Goal: Task Accomplishment & Management: Use online tool/utility

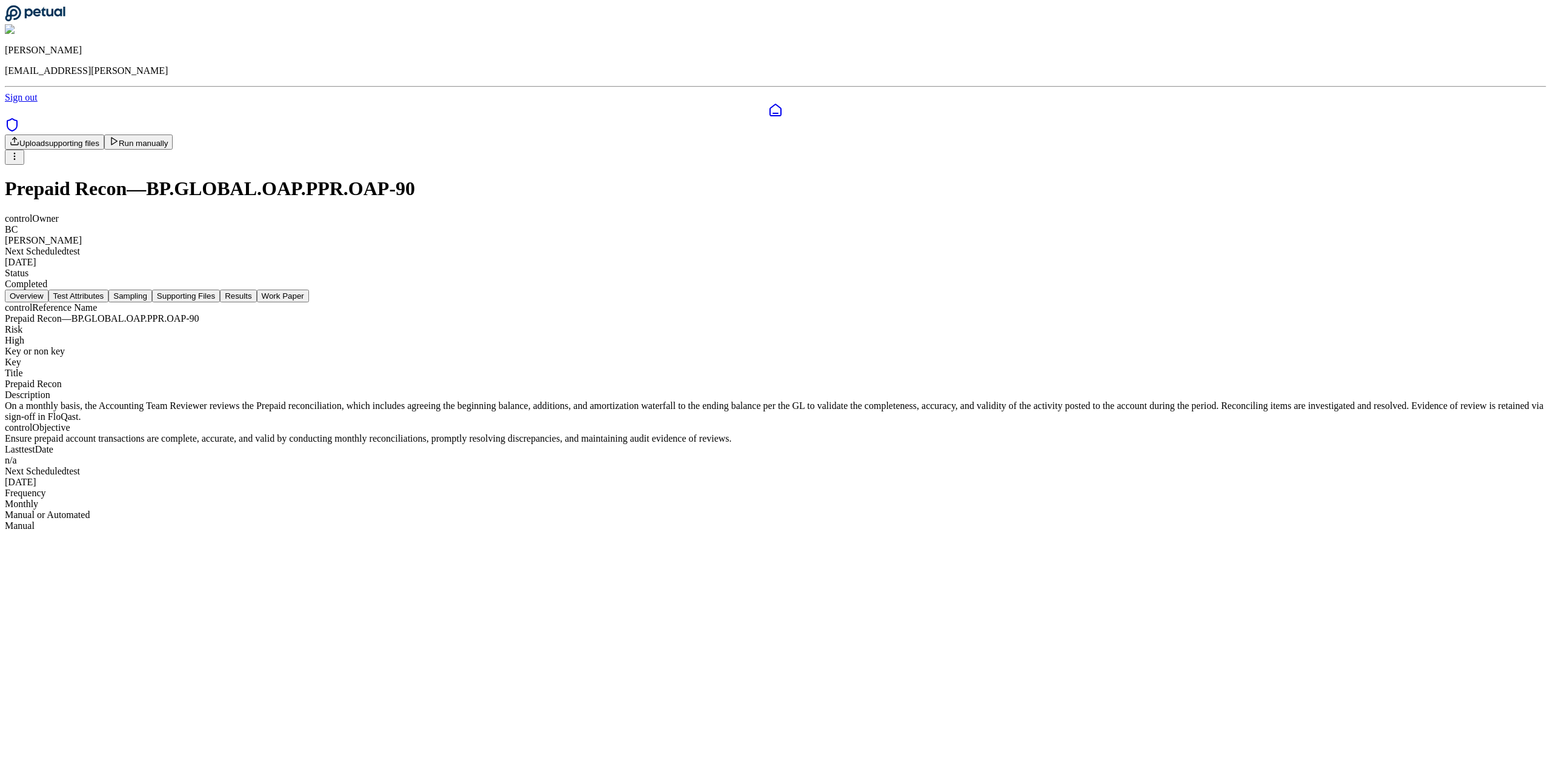
click at [220, 290] on button "Supporting Files" at bounding box center [186, 296] width 68 height 12
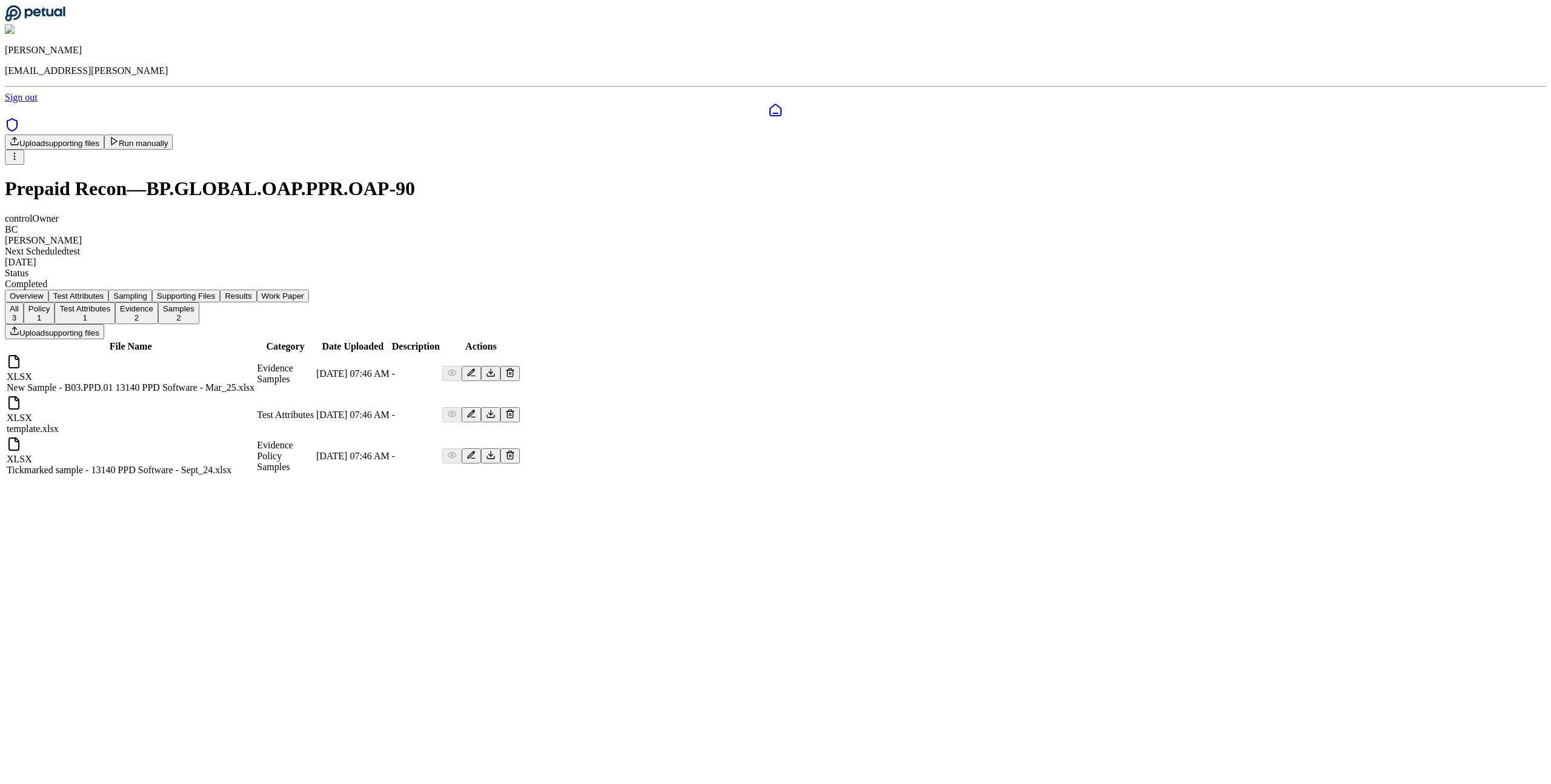
click at [55, 302] on button "Policy 1" at bounding box center [39, 313] width 31 height 22
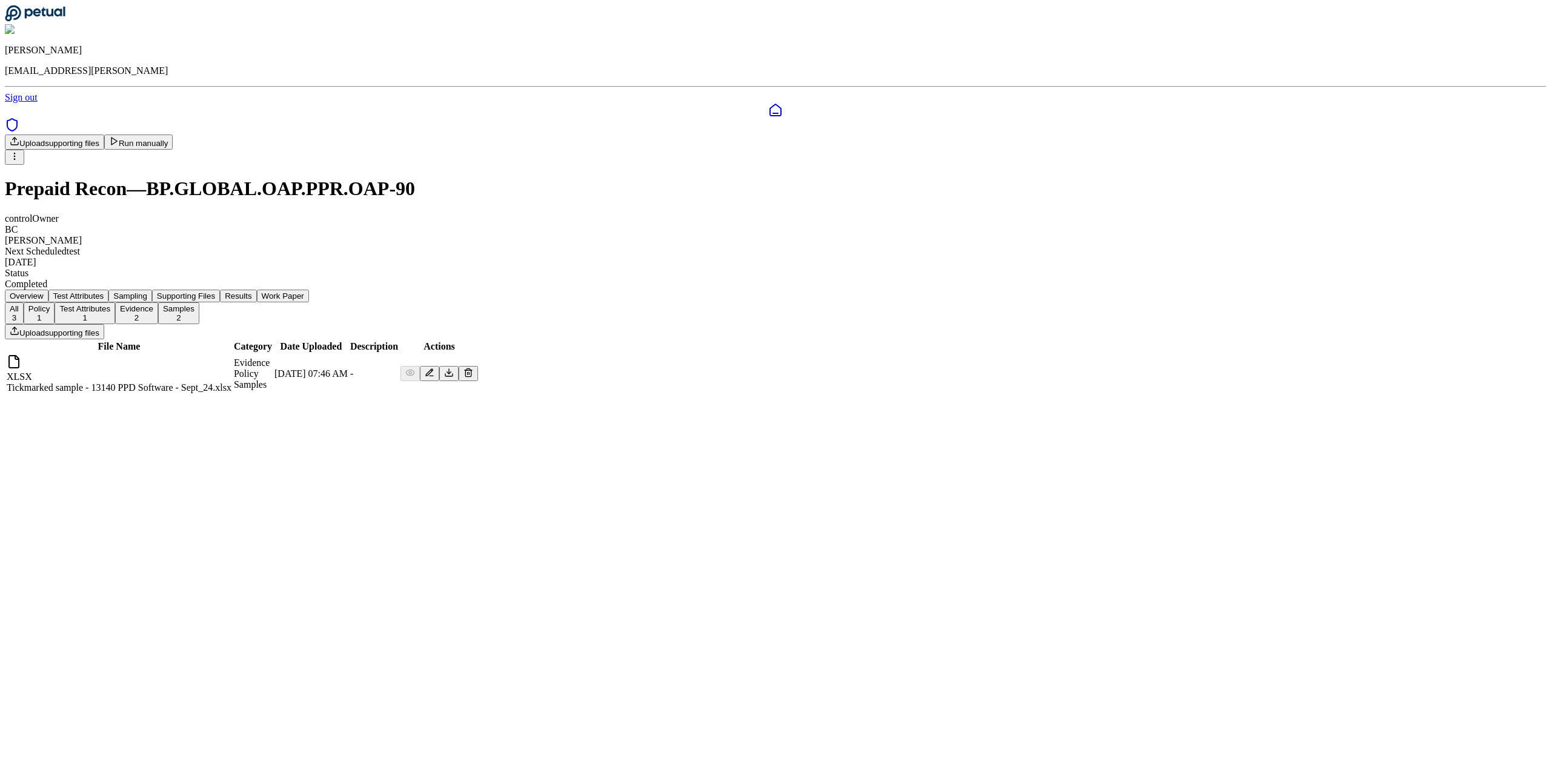
click at [115, 302] on button "Test Attributes 1" at bounding box center [85, 313] width 60 height 22
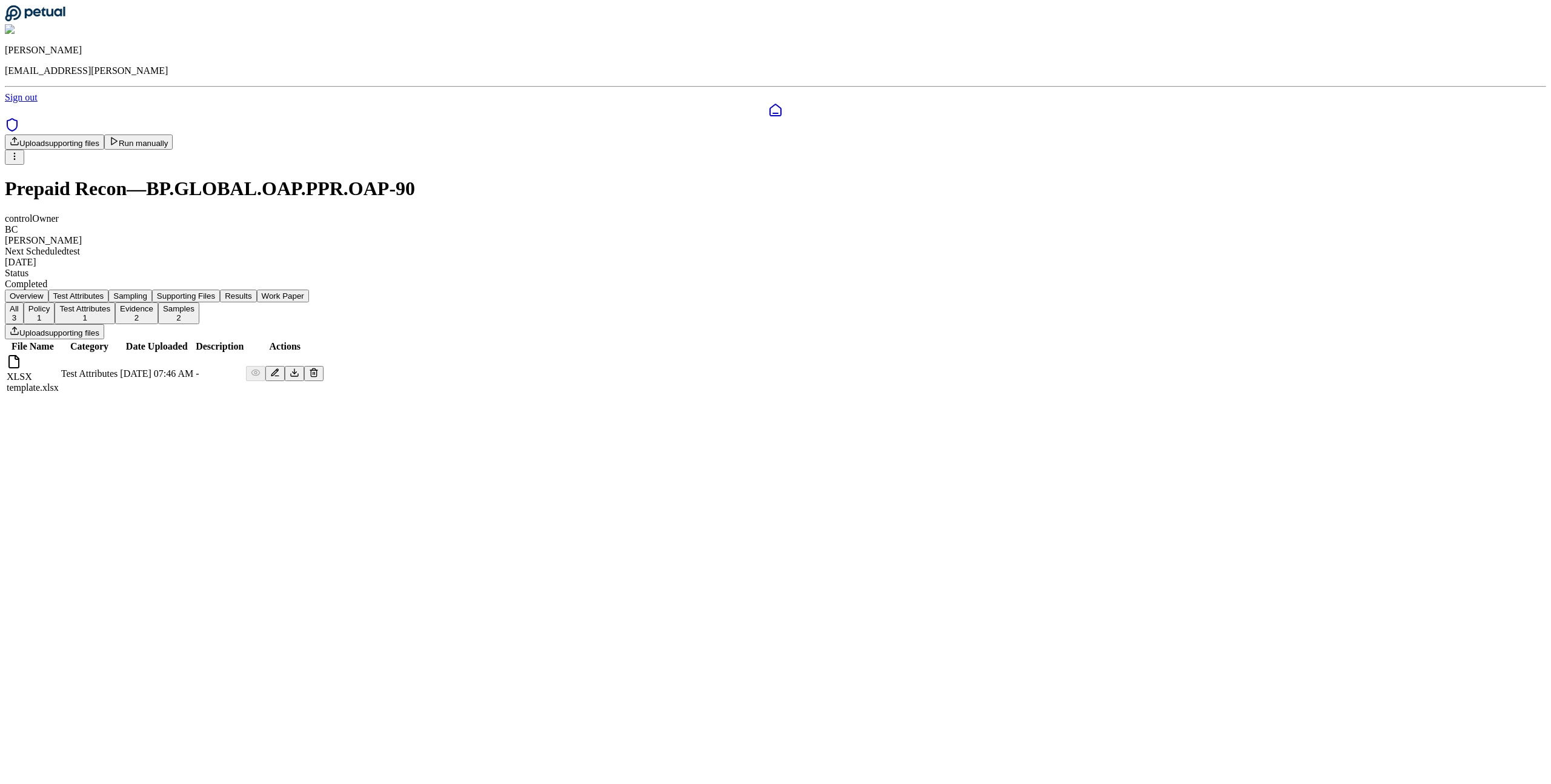
click at [158, 302] on button "Evidence 2" at bounding box center [137, 313] width 43 height 22
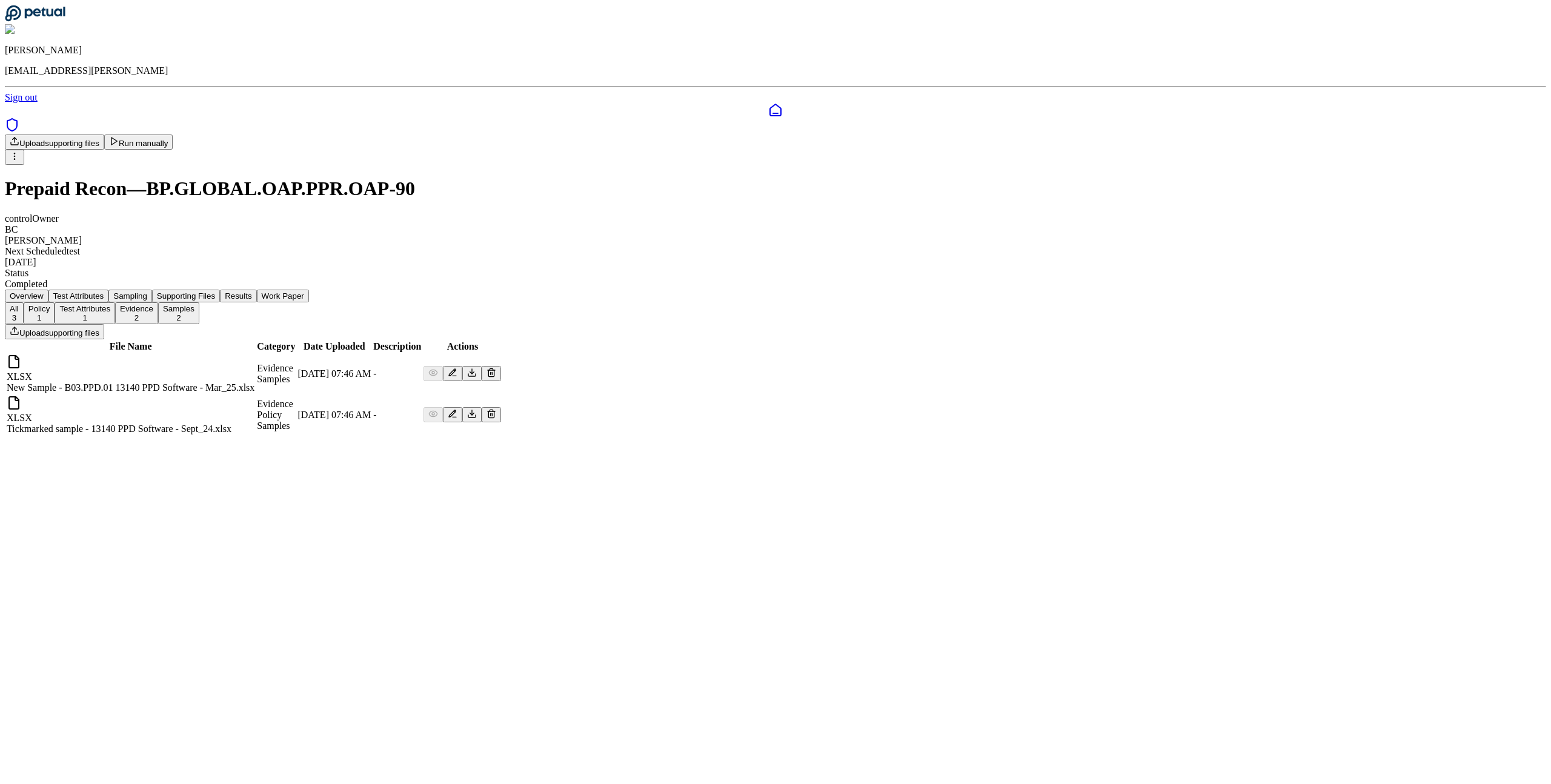
click at [199, 302] on button "Samples 2" at bounding box center [178, 313] width 41 height 22
click at [24, 302] on button "All 3" at bounding box center [14, 313] width 19 height 22
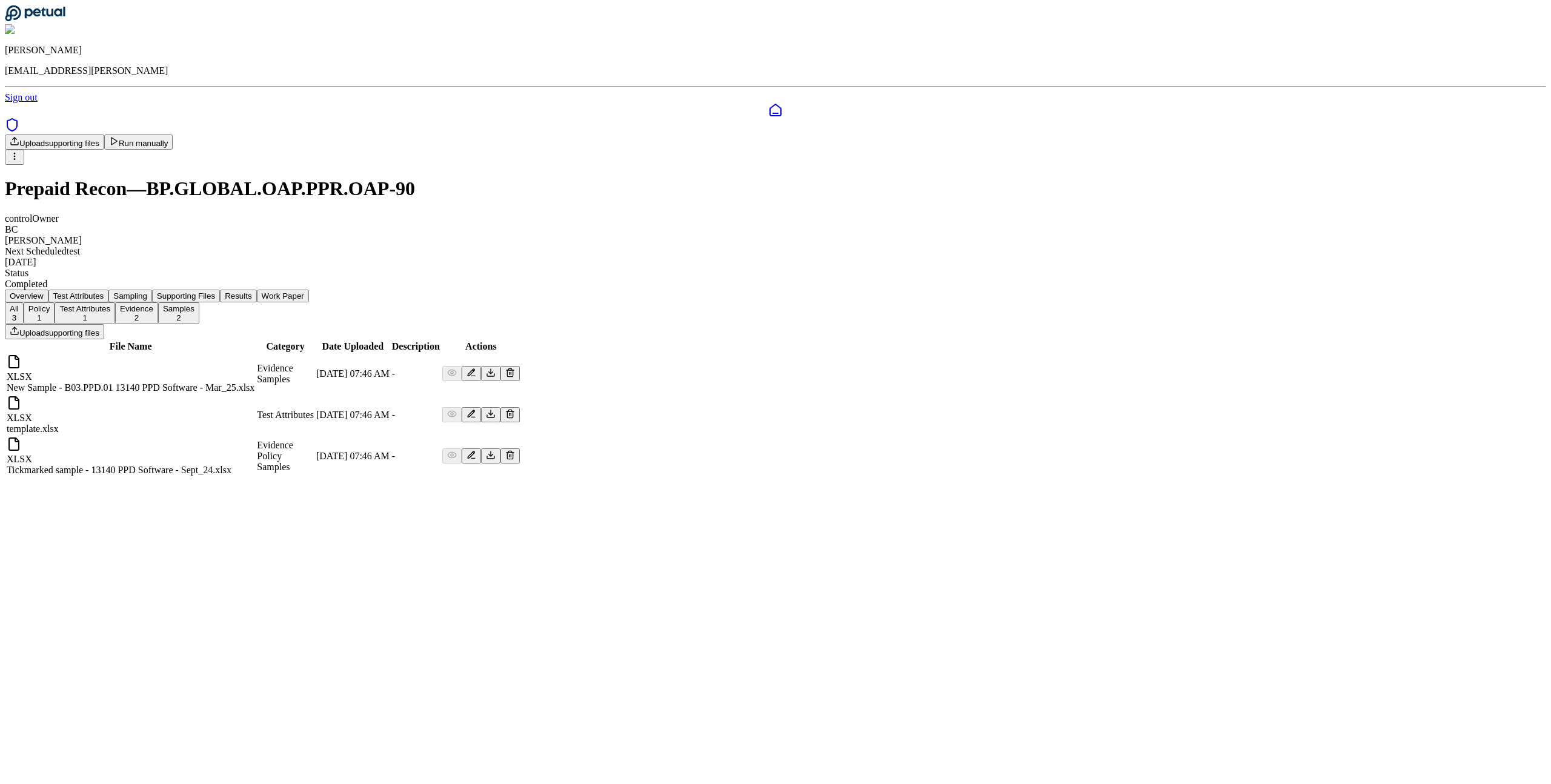
click at [256, 290] on button "Results" at bounding box center [237, 296] width 36 height 12
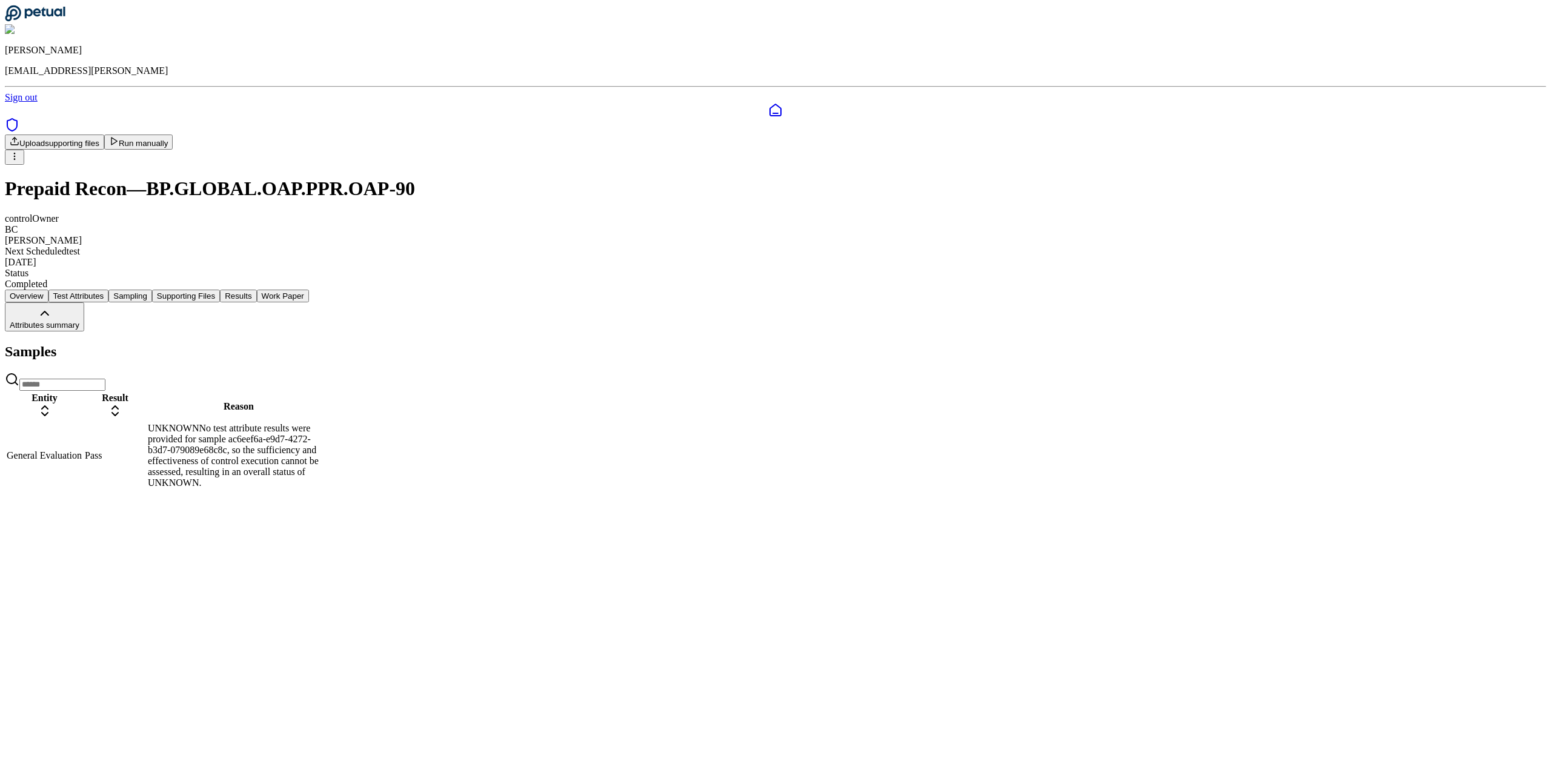
click at [220, 290] on button "Supporting Files" at bounding box center [186, 296] width 68 height 12
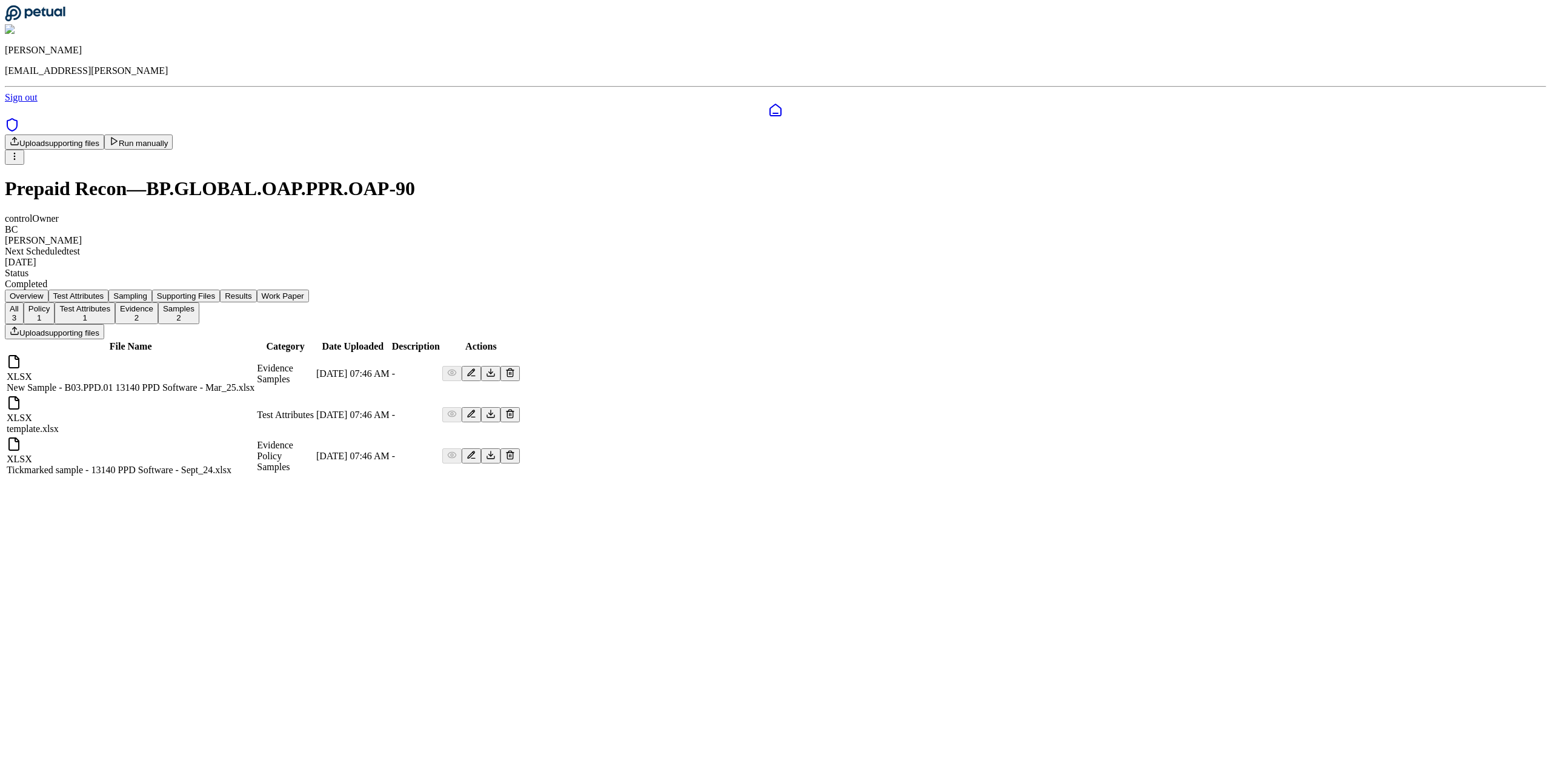
click at [152, 290] on button "Sampling" at bounding box center [130, 296] width 44 height 12
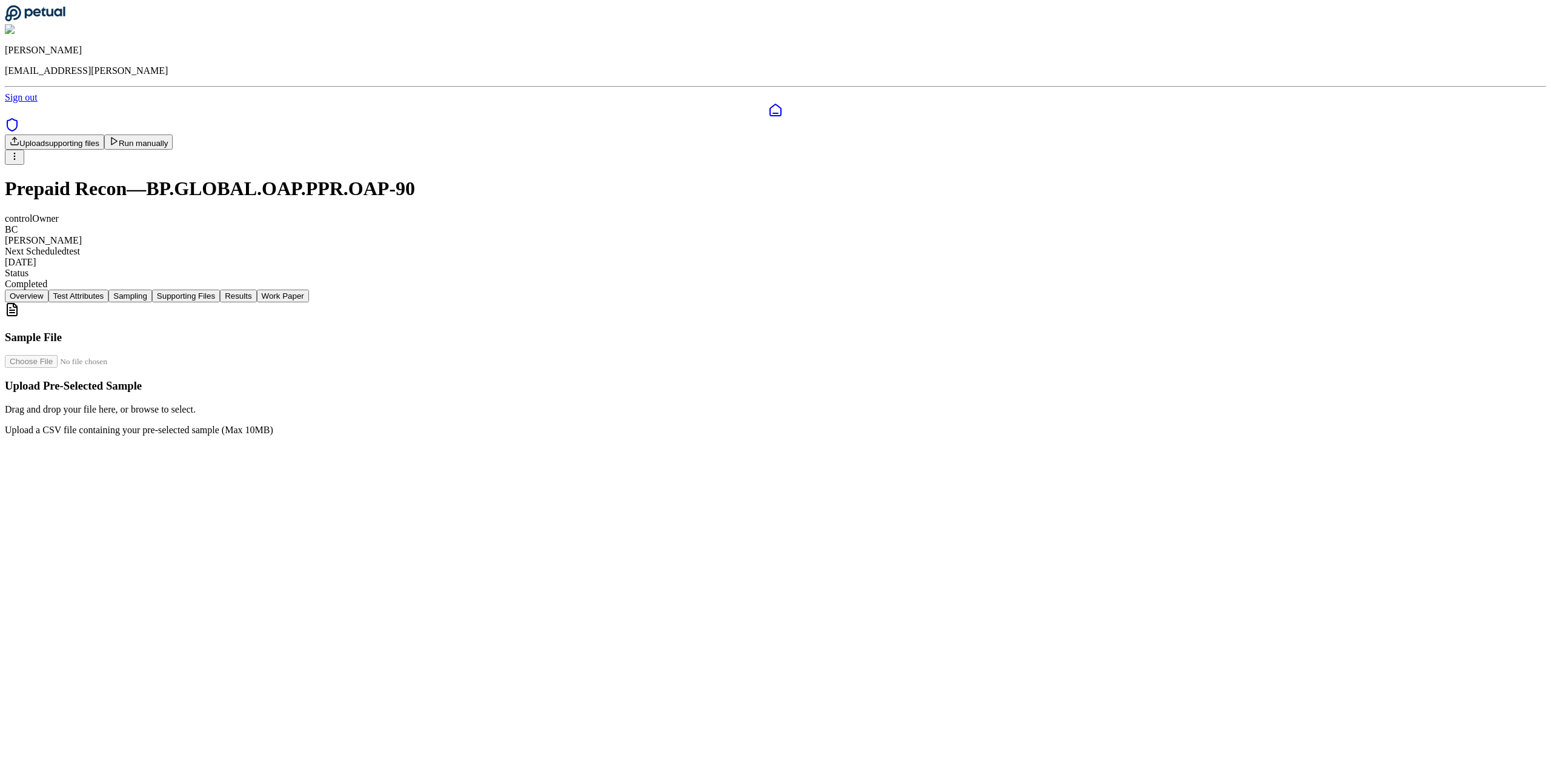
click at [220, 290] on button "Supporting Files" at bounding box center [186, 296] width 68 height 12
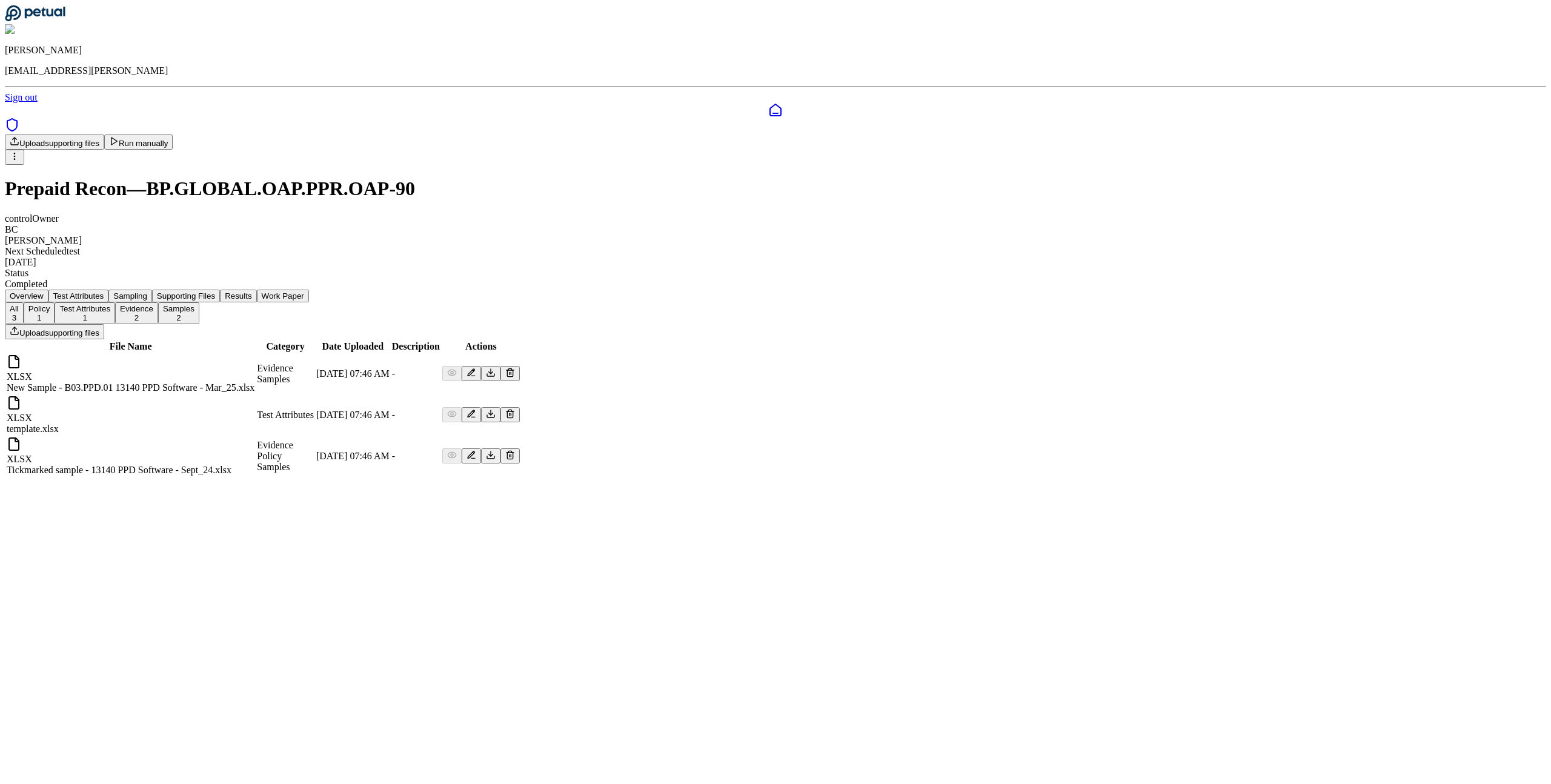
click at [256, 290] on button "Results" at bounding box center [237, 296] width 36 height 12
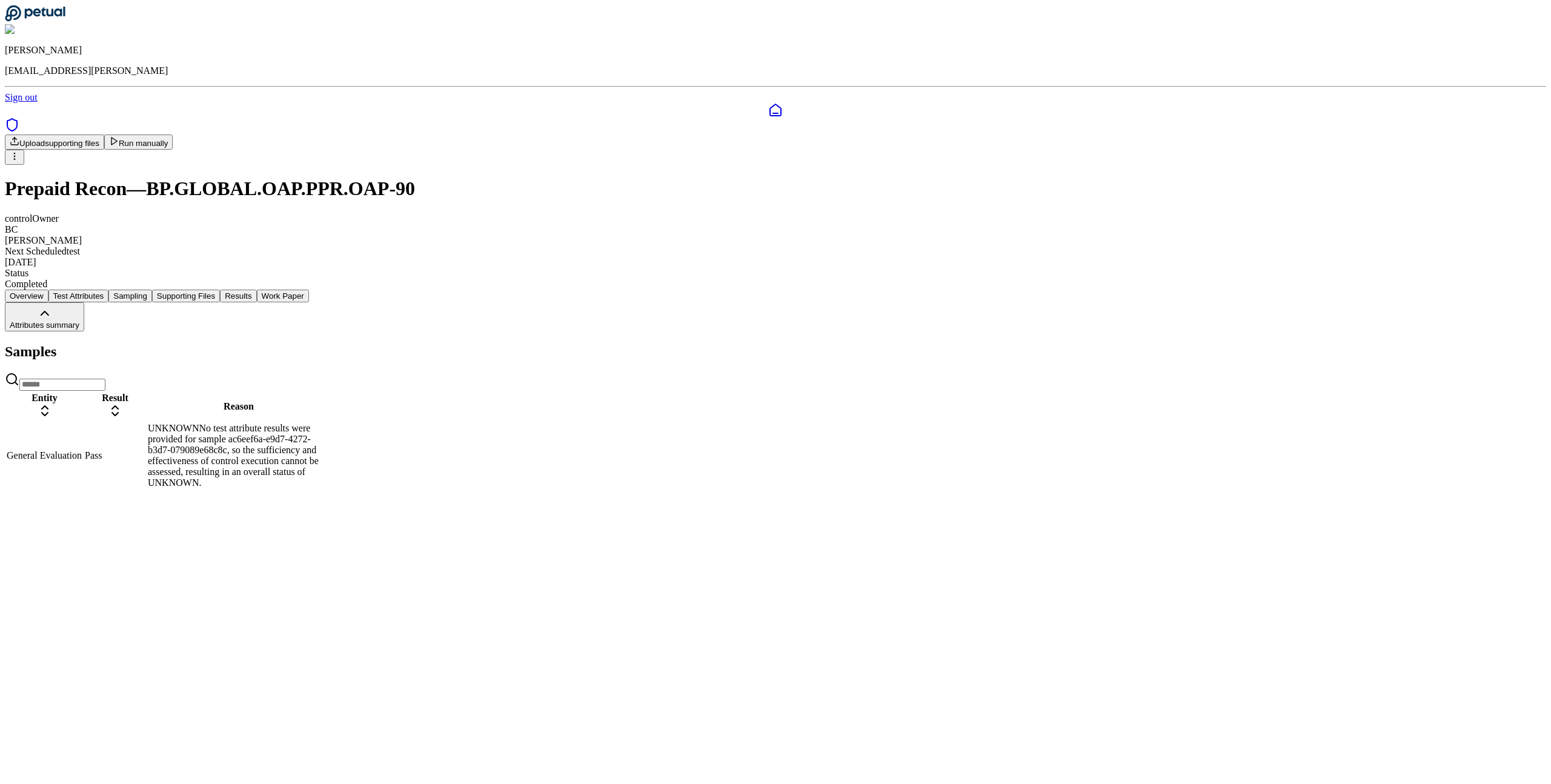
click at [309, 290] on button "Work Paper" at bounding box center [283, 296] width 52 height 12
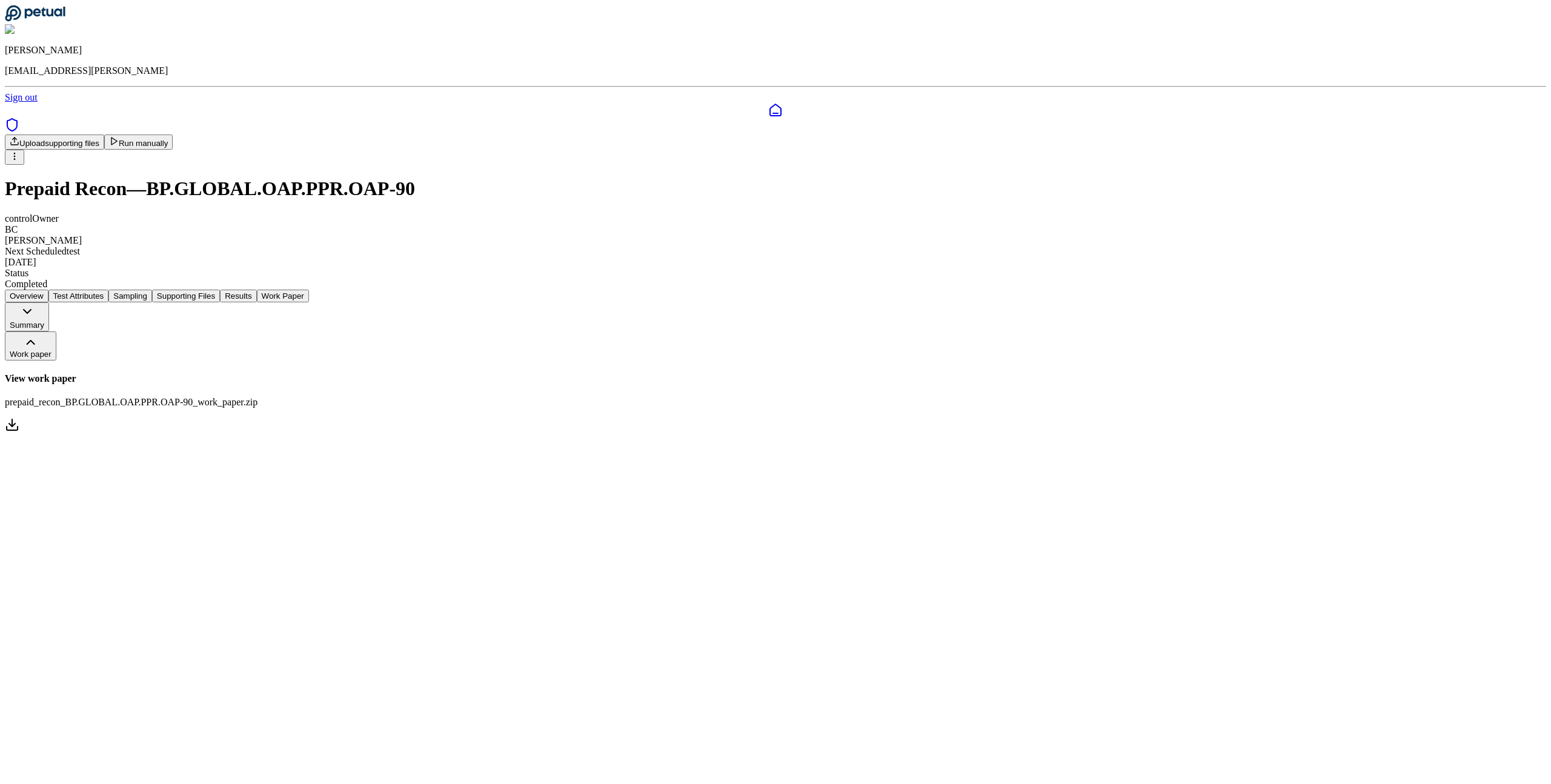
click at [152, 290] on button "Sampling" at bounding box center [130, 296] width 44 height 12
click at [109, 290] on button "Test Attributes" at bounding box center [79, 296] width 60 height 12
click at [49, 290] on button "Overview" at bounding box center [26, 296] width 44 height 12
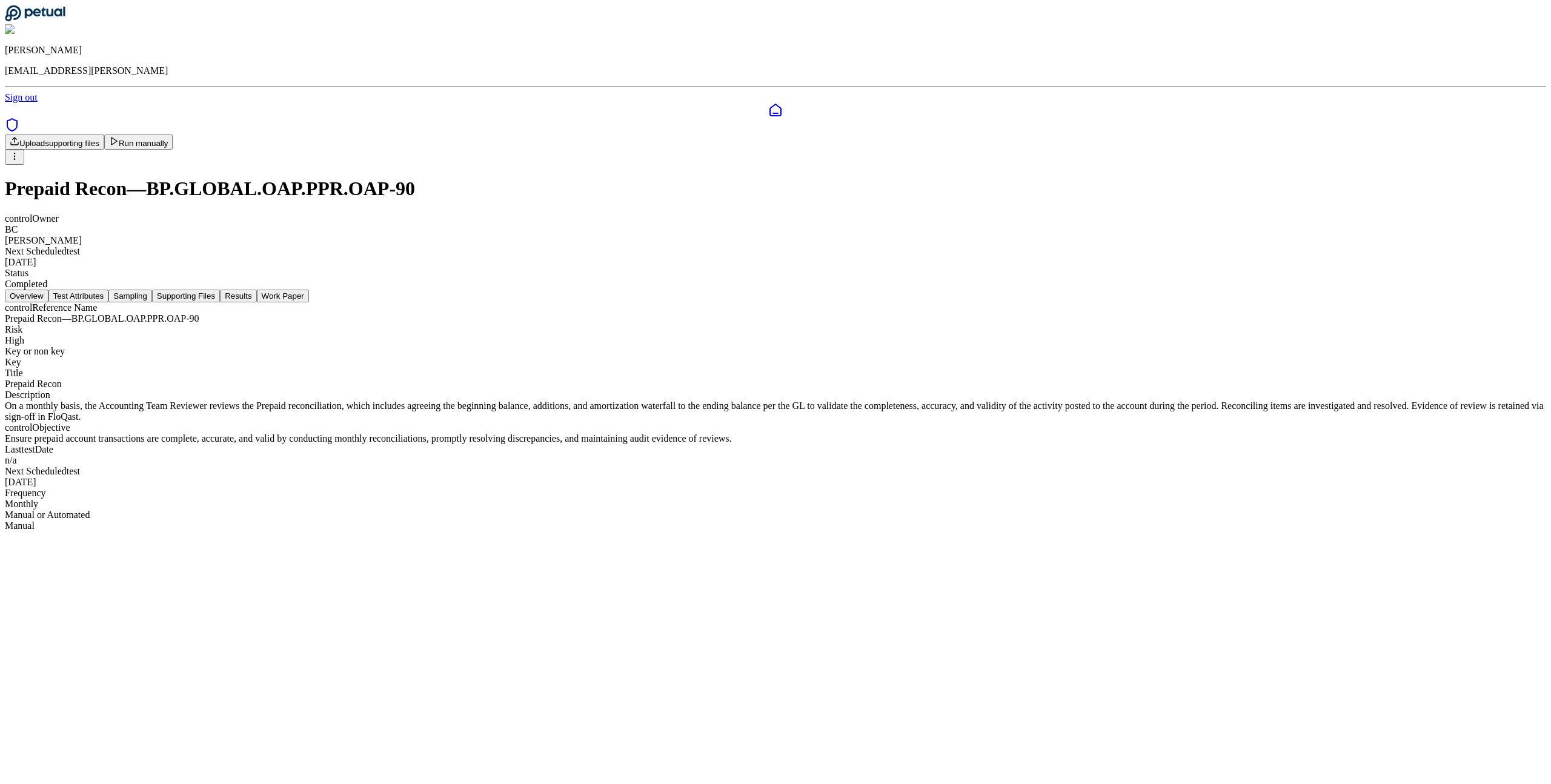
click at [152, 290] on button "Sampling" at bounding box center [130, 296] width 44 height 12
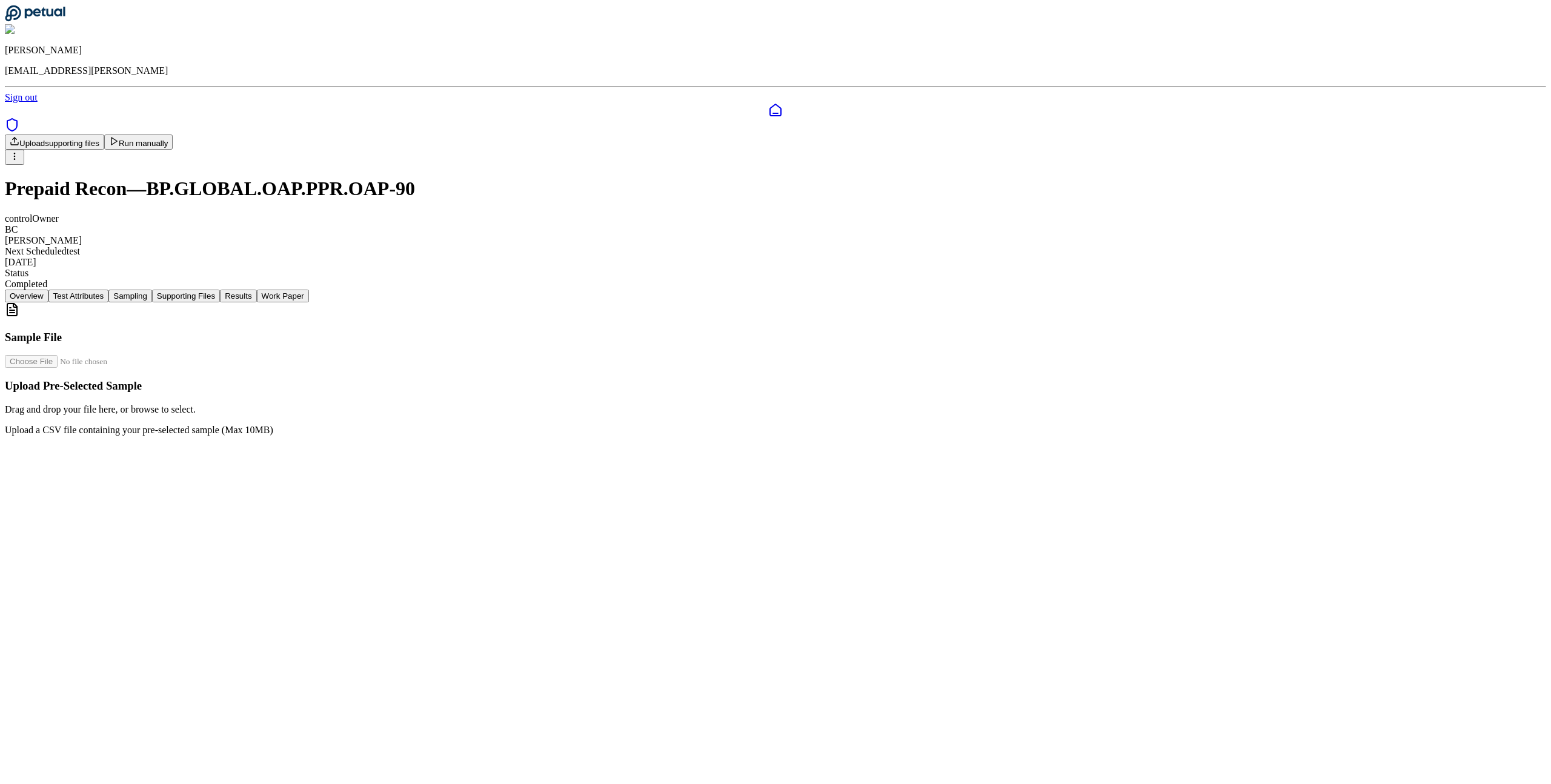
click at [220, 290] on button "Supporting Files" at bounding box center [186, 296] width 68 height 12
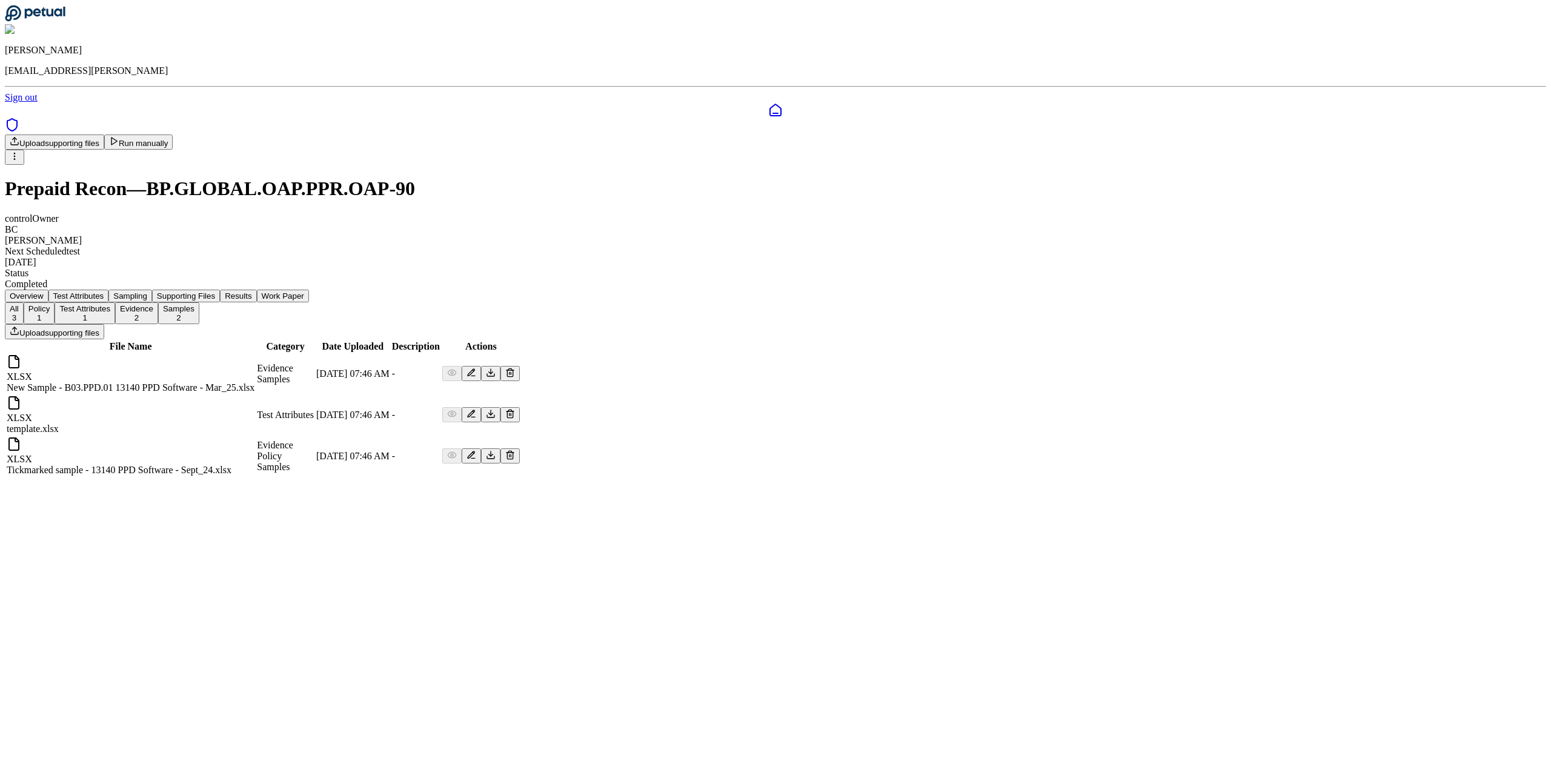
click at [791, 477] on main "Upload supporting files Run manually Prepaid Recon — BP.GLOBAL.OAP.PPR.OAP-90 c…" at bounding box center [775, 305] width 1541 height 343
click at [104, 324] on button "Upload supporting files" at bounding box center [54, 331] width 100 height 15
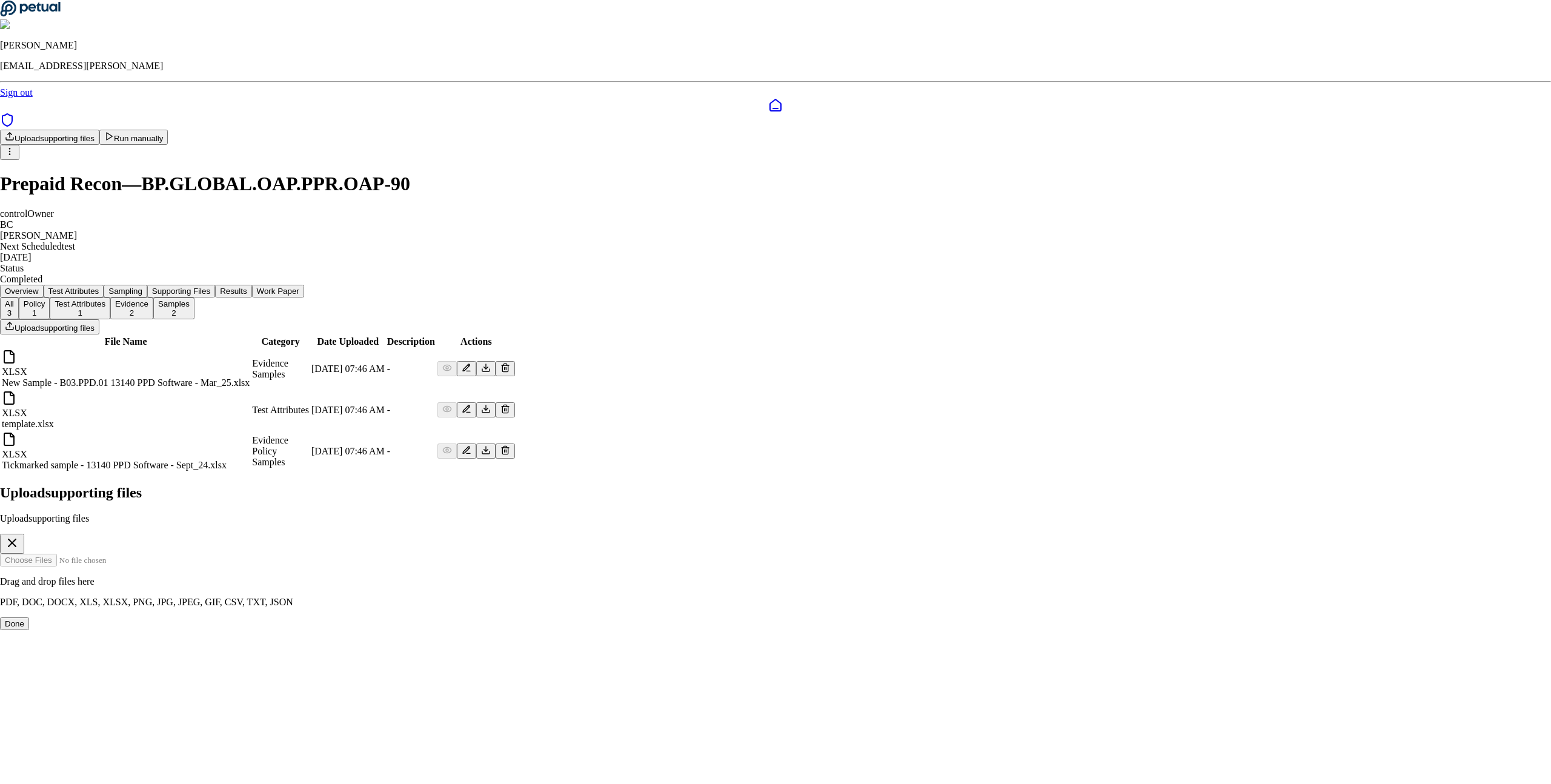
click at [29, 617] on button "Done" at bounding box center [14, 623] width 29 height 12
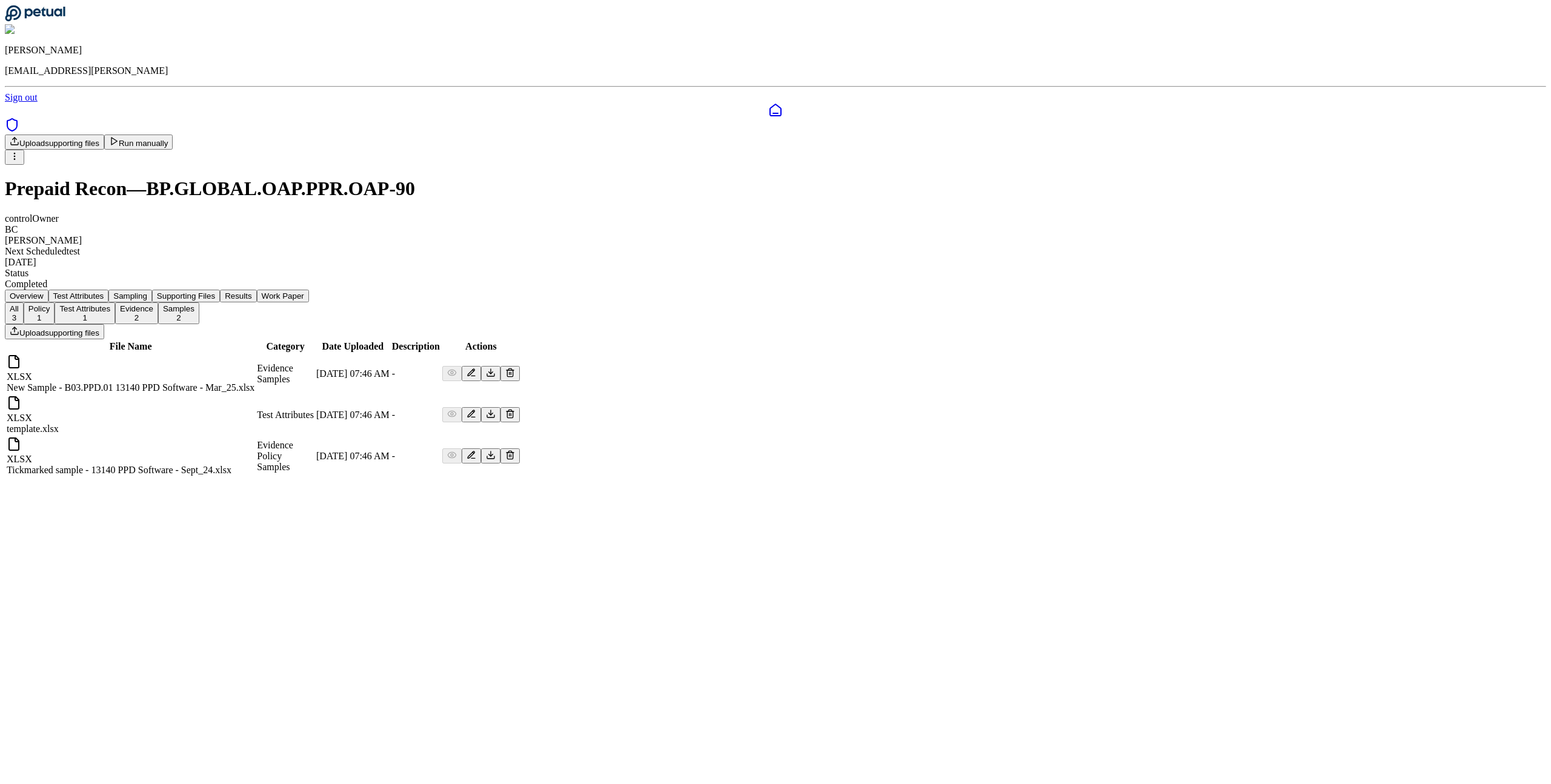
click at [1074, 477] on main "Upload supporting files Run manually Prepaid Recon — BP.GLOBAL.OAP.PPR.OAP-90 c…" at bounding box center [775, 305] width 1541 height 343
